Goal: Task Accomplishment & Management: Use online tool/utility

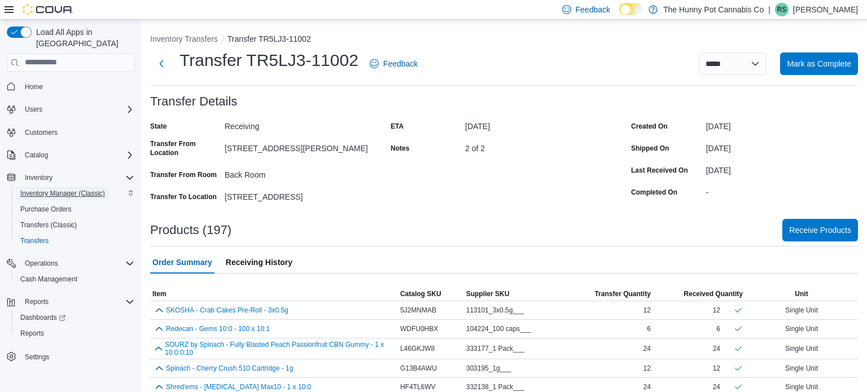
click at [45, 189] on span "Inventory Manager (Classic)" at bounding box center [62, 193] width 85 height 9
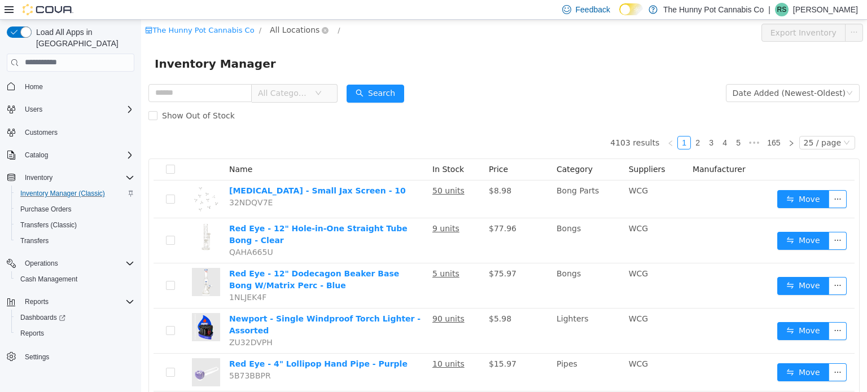
click at [308, 28] on span "All Locations" at bounding box center [299, 30] width 67 height 14
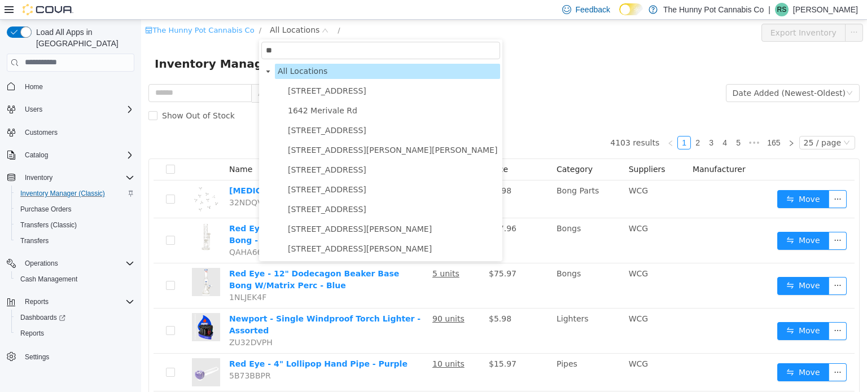
type input "***"
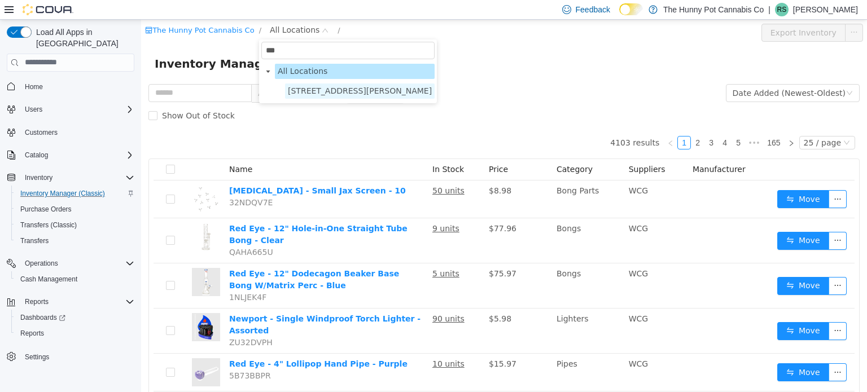
click at [351, 96] on span "[STREET_ADDRESS][PERSON_NAME]" at bounding box center [360, 90] width 150 height 15
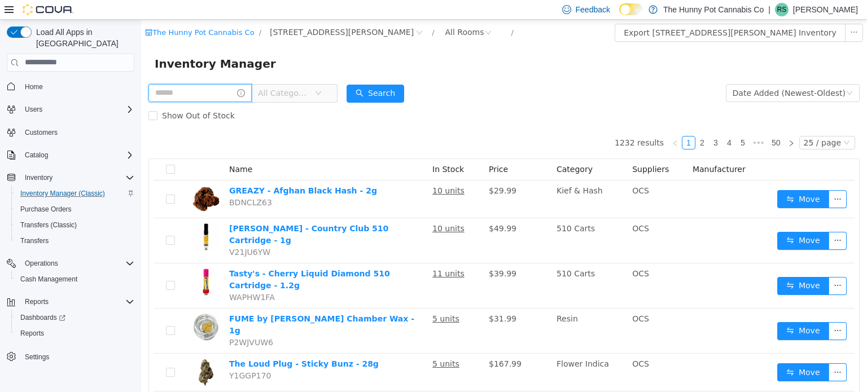
click at [182, 91] on input "text" at bounding box center [199, 93] width 103 height 18
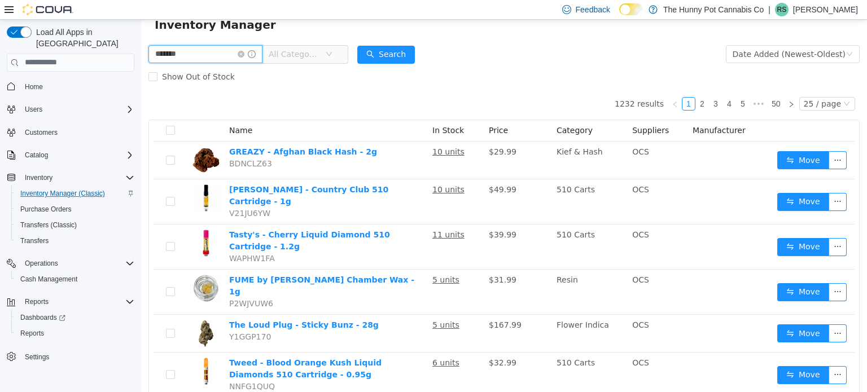
scroll to position [41, 0]
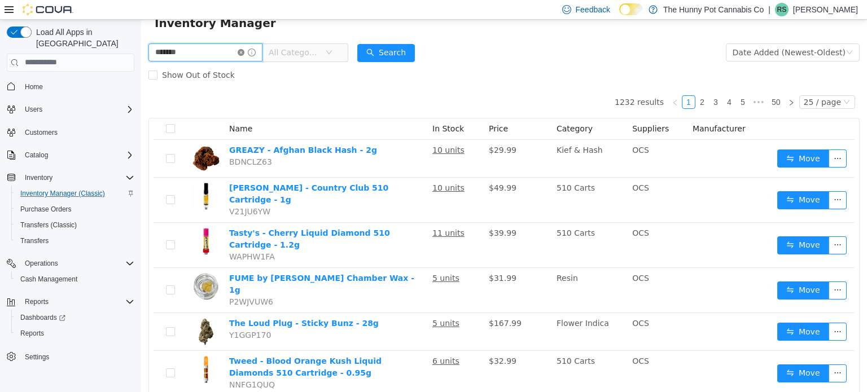
type input "*******"
click at [244, 50] on icon "icon: close-circle" at bounding box center [241, 52] width 7 height 7
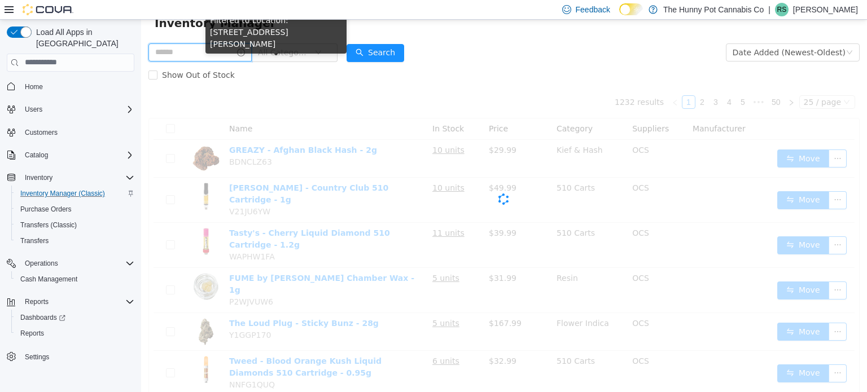
click at [252, 48] on input "text" at bounding box center [199, 52] width 103 height 18
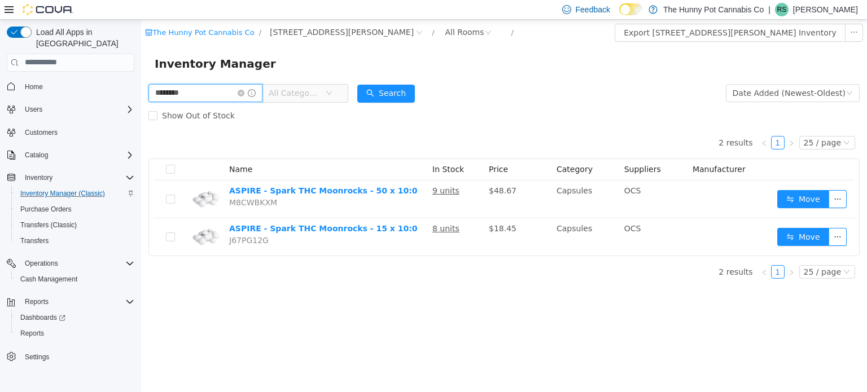
click at [175, 94] on input "********" at bounding box center [205, 93] width 114 height 18
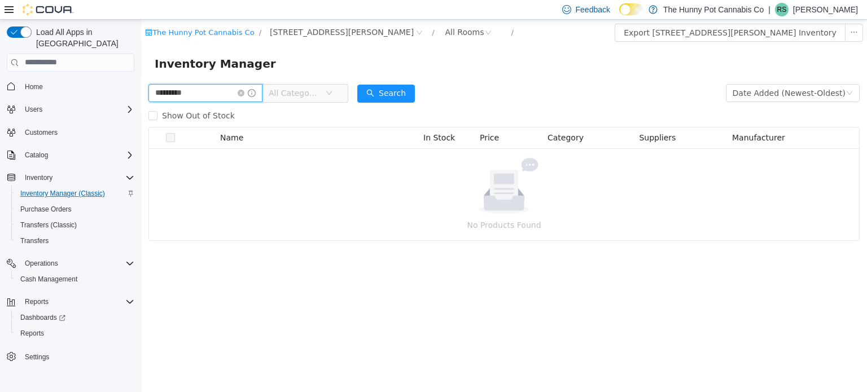
type input "*********"
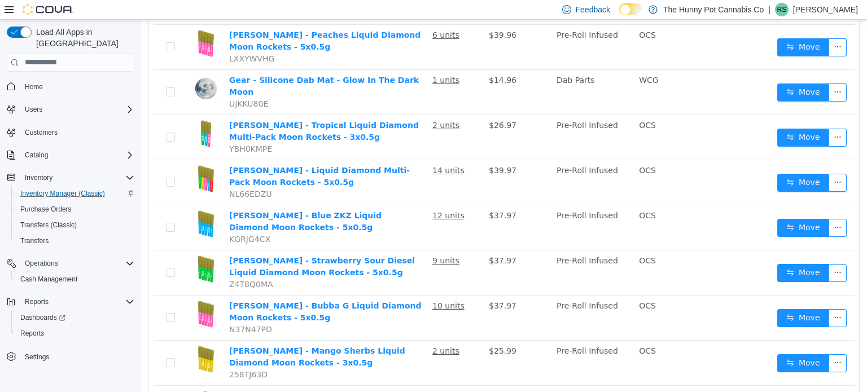
scroll to position [563, 0]
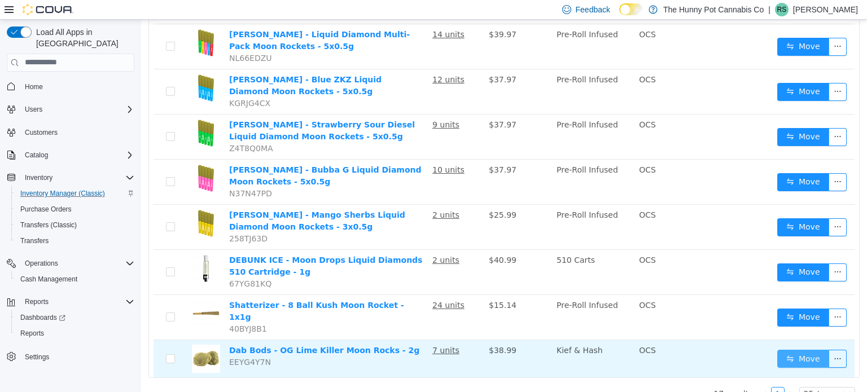
click at [814, 349] on button "Move" at bounding box center [803, 358] width 52 height 18
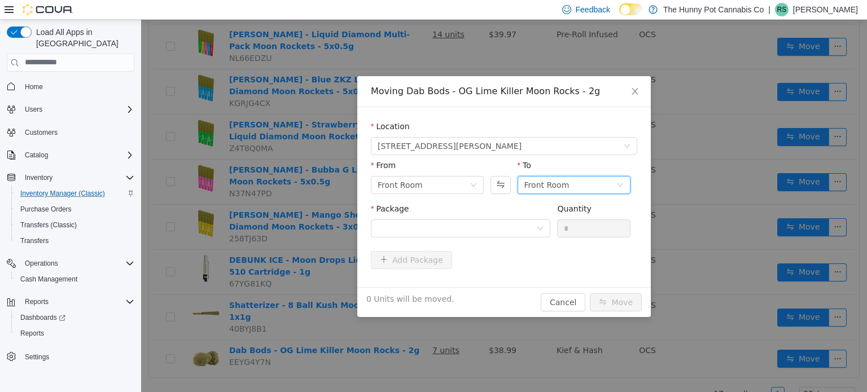
click at [529, 184] on div "Front Room" at bounding box center [546, 184] width 45 height 17
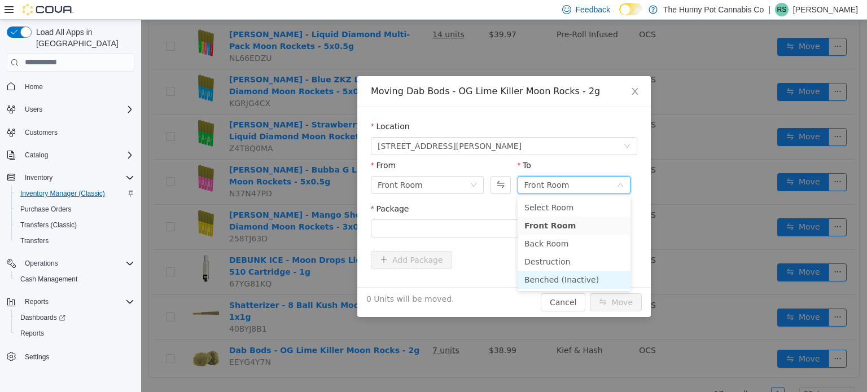
click at [521, 277] on li "Benched (Inactive)" at bounding box center [574, 279] width 113 height 18
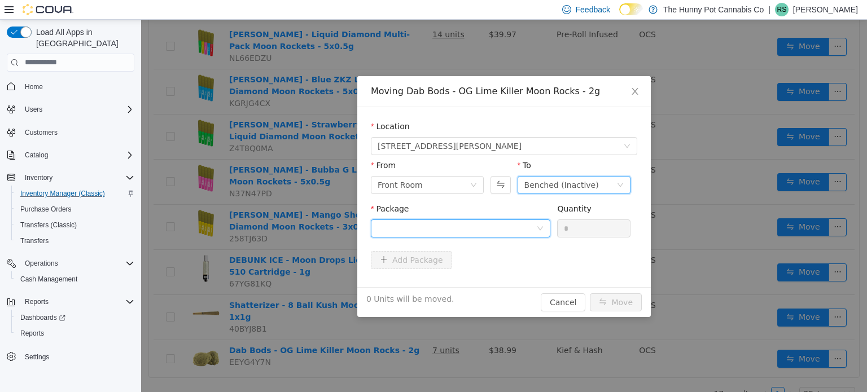
click at [467, 226] on div at bounding box center [457, 228] width 159 height 17
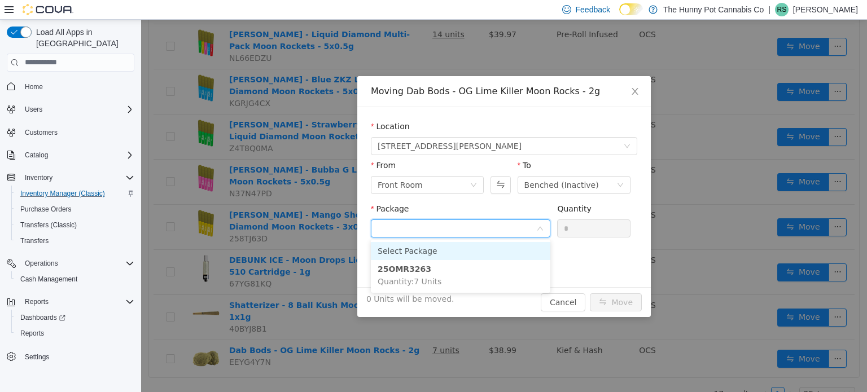
type input "*"
click at [545, 257] on li "25OMR3263 Quantity : 7 Units" at bounding box center [460, 257] width 179 height 30
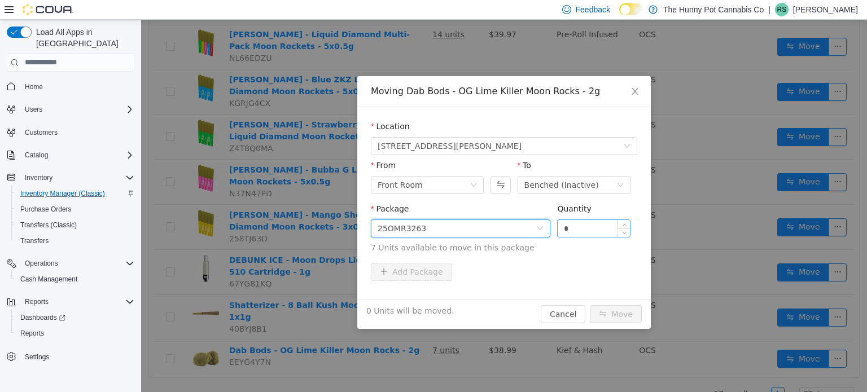
click at [577, 227] on input "*" at bounding box center [594, 228] width 72 height 17
type input "*"
click at [631, 313] on button "Move" at bounding box center [616, 314] width 52 height 18
